Goal: Find specific fact: Find specific fact

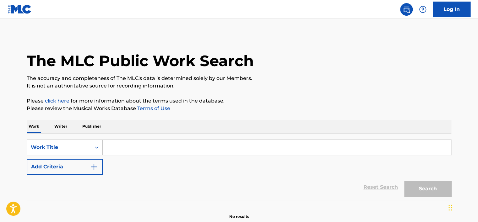
drag, startPoint x: 66, startPoint y: 124, endPoint x: 65, endPoint y: 131, distance: 6.3
click at [66, 126] on p "Writer" at bounding box center [60, 126] width 17 height 13
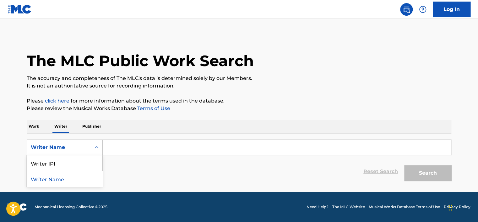
drag, startPoint x: 61, startPoint y: 142, endPoint x: 68, endPoint y: 155, distance: 14.8
click at [61, 143] on div "Writer Name" at bounding box center [59, 148] width 64 height 12
click at [67, 159] on div "Writer IPI" at bounding box center [64, 163] width 75 height 16
click at [123, 149] on input "Search Form" at bounding box center [277, 147] width 348 height 15
type input "01149553539"
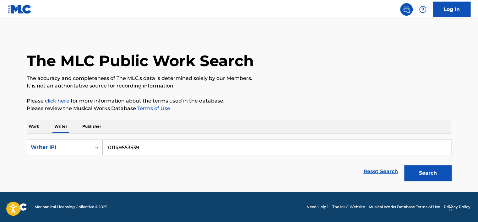
click at [438, 178] on button "Search" at bounding box center [427, 173] width 47 height 16
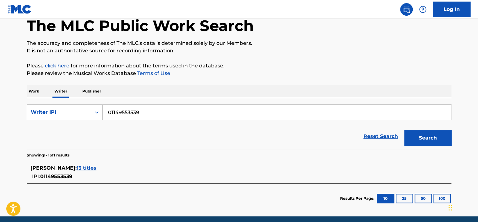
click at [96, 170] on span "13 titles" at bounding box center [87, 168] width 20 height 6
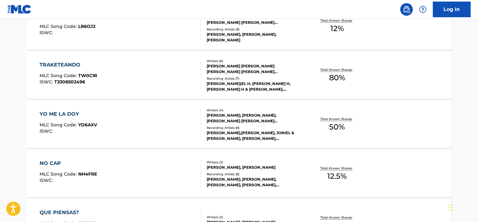
scroll to position [216, 0]
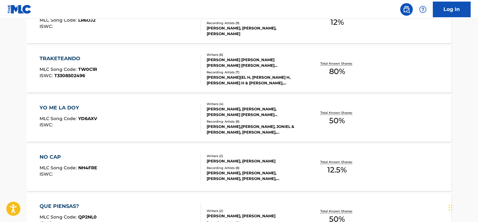
click at [239, 71] on div "Recording Artists ( 7 )" at bounding box center [253, 72] width 95 height 5
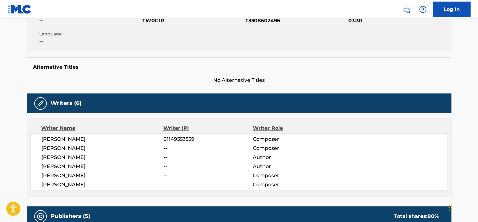
scroll to position [43, 0]
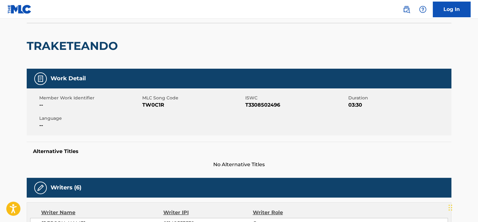
click at [251, 107] on span "T3308502496" at bounding box center [295, 105] width 101 height 8
copy span "T3308502496"
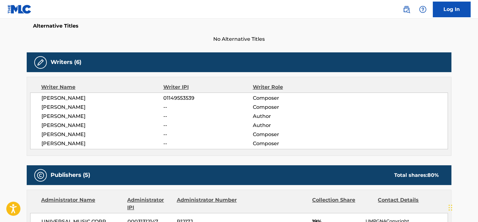
click at [207, 97] on span "01149553539" at bounding box center [207, 98] width 89 height 8
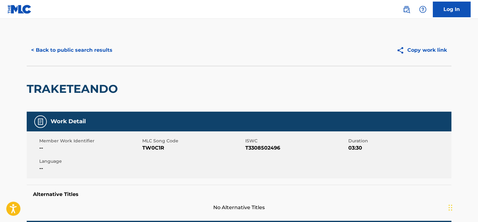
scroll to position [0, 0]
